Goal: Task Accomplishment & Management: Use online tool/utility

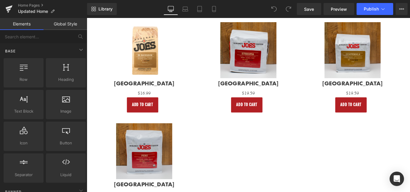
scroll to position [688, 0]
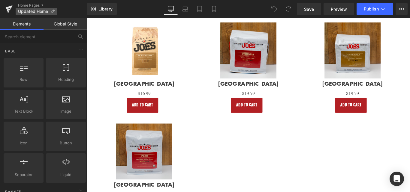
click at [53, 8] on p "Updated Home" at bounding box center [36, 11] width 41 height 7
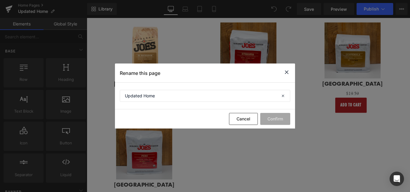
click at [285, 72] on icon at bounding box center [286, 72] width 7 height 7
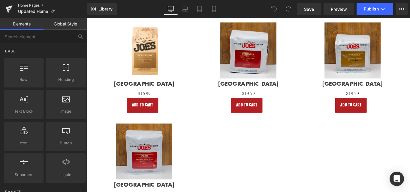
click at [41, 5] on link "Home Pages" at bounding box center [52, 5] width 69 height 5
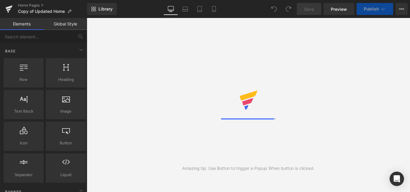
click at [385, 10] on icon at bounding box center [383, 9] width 6 height 6
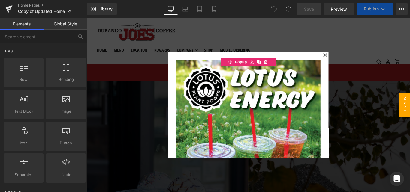
click at [352, 60] on icon at bounding box center [354, 59] width 4 height 4
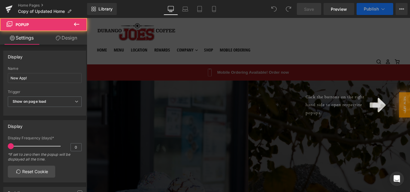
scroll to position [1820, 358]
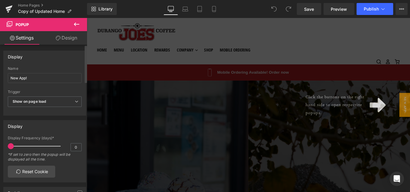
click at [47, 57] on div "Display" at bounding box center [45, 56] width 82 height 11
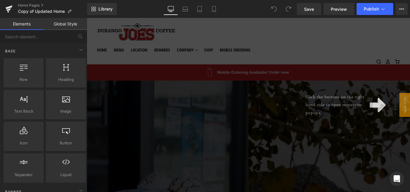
click at [181, 58] on div "Click the buttons on the right hand side to open respective popups." at bounding box center [268, 116] width 363 height 196
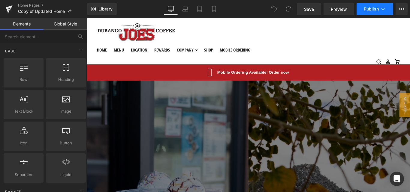
click at [384, 8] on icon at bounding box center [383, 9] width 6 height 6
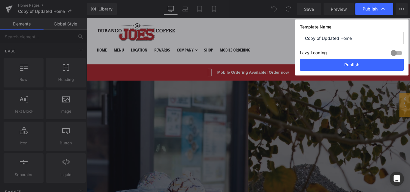
click at [332, 41] on input "Copy of Updated Home" at bounding box center [352, 38] width 104 height 12
click at [393, 52] on div at bounding box center [396, 53] width 14 height 10
click at [390, 10] on div "Publish" at bounding box center [374, 9] width 38 height 12
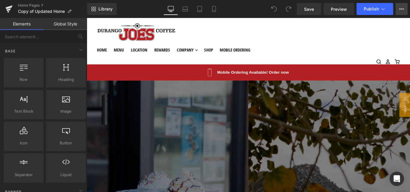
click at [402, 10] on icon at bounding box center [401, 9] width 5 height 5
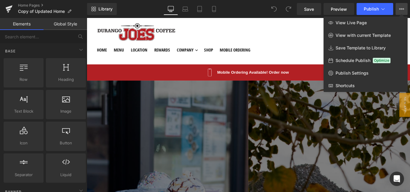
click at [357, 61] on span "Schedule Publish" at bounding box center [352, 60] width 35 height 5
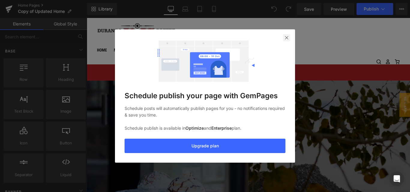
click at [286, 39] on img at bounding box center [286, 37] width 5 height 5
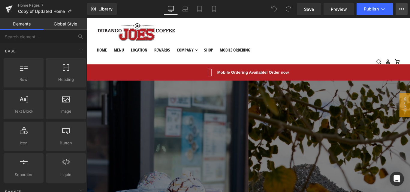
click at [403, 9] on icon at bounding box center [402, 8] width 1 height 1
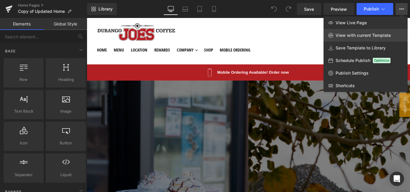
click at [368, 35] on span "View with current Template" at bounding box center [362, 35] width 55 height 5
